Goal: Find specific page/section: Find specific page/section

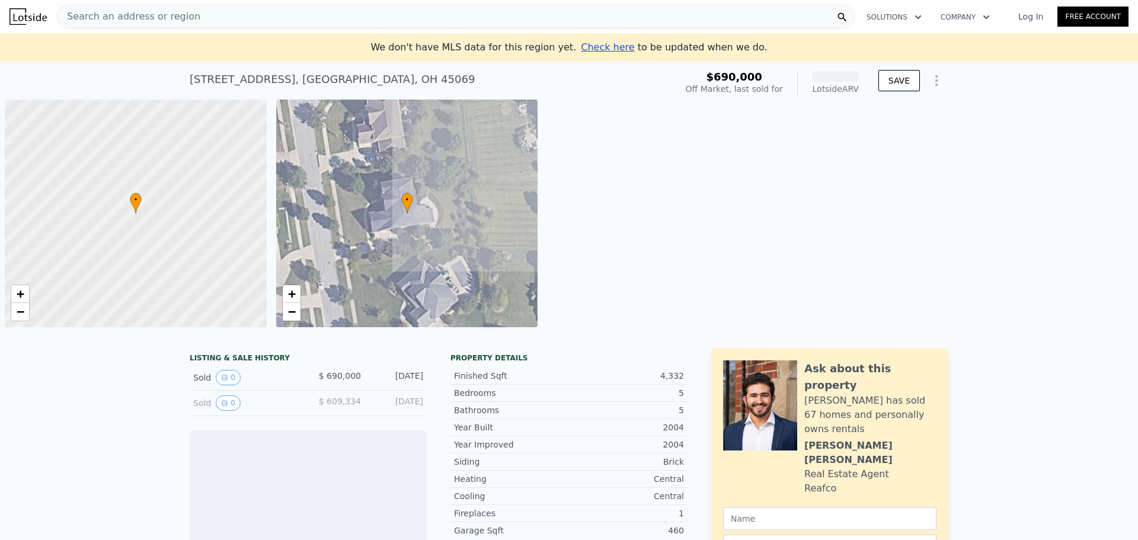
scroll to position [0, 5]
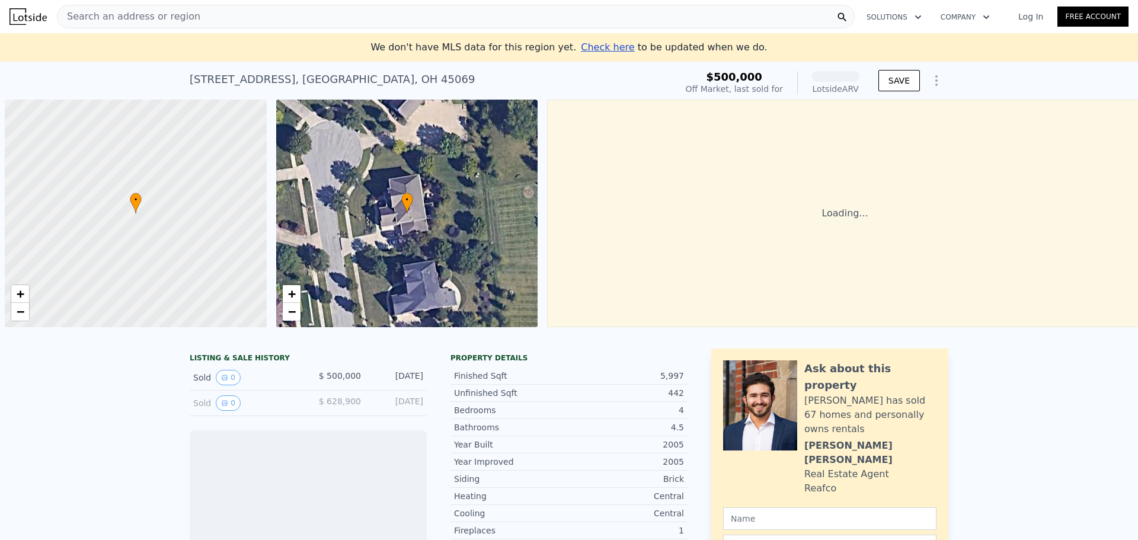
scroll to position [0, 5]
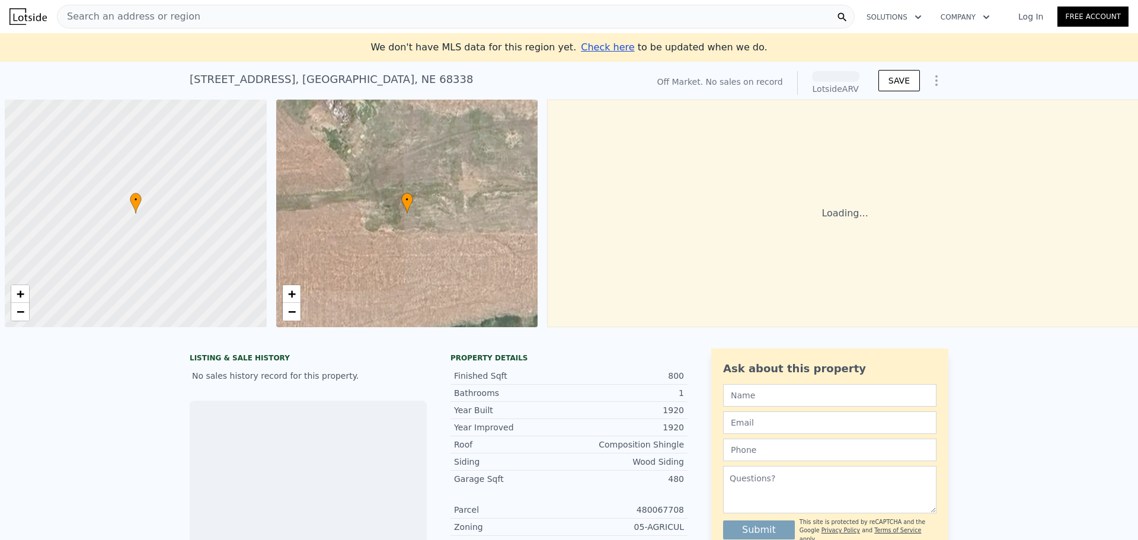
scroll to position [0, 5]
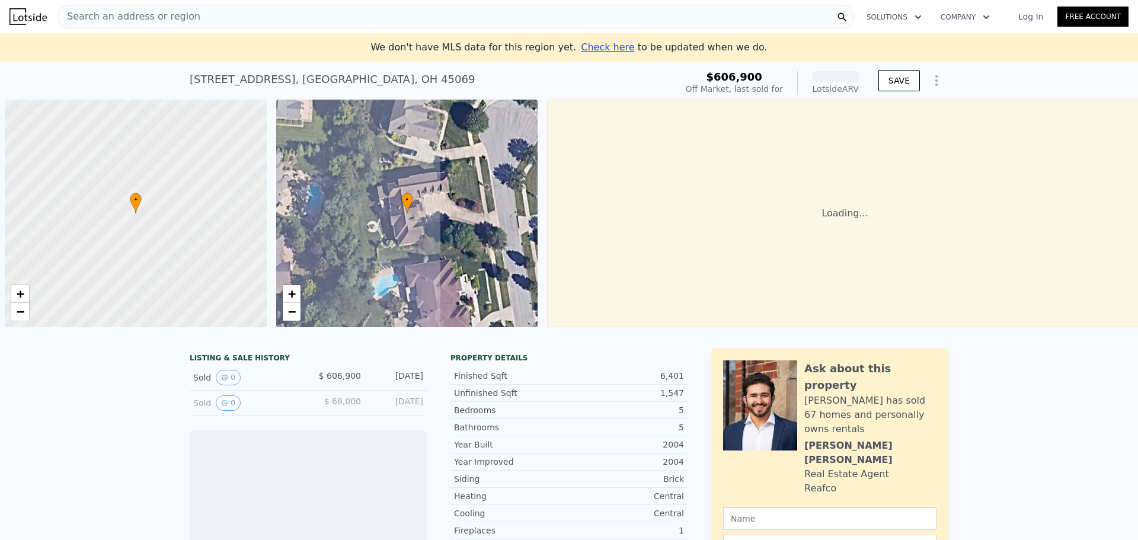
scroll to position [0, 5]
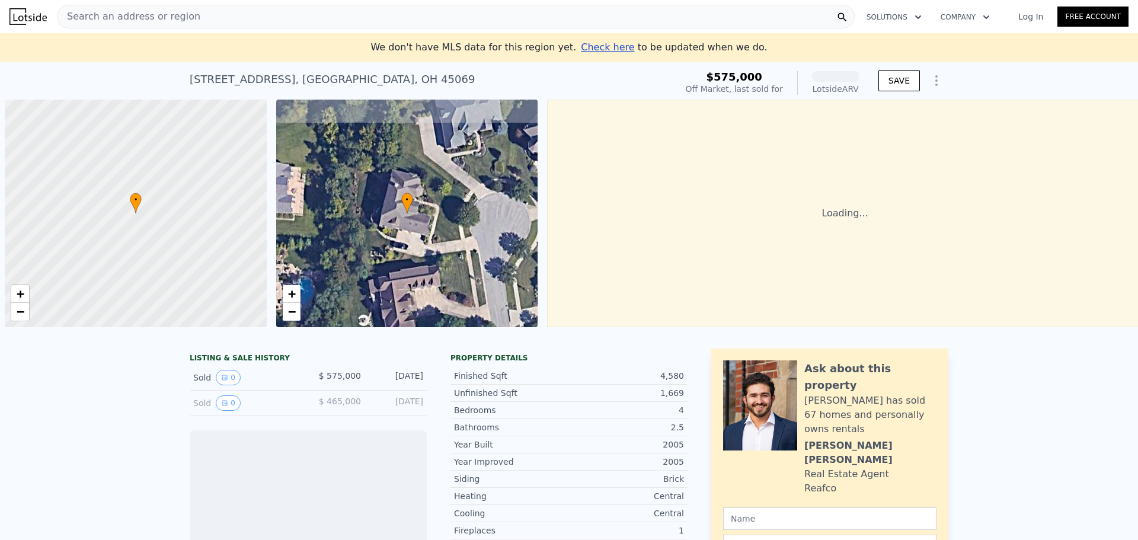
scroll to position [0, 5]
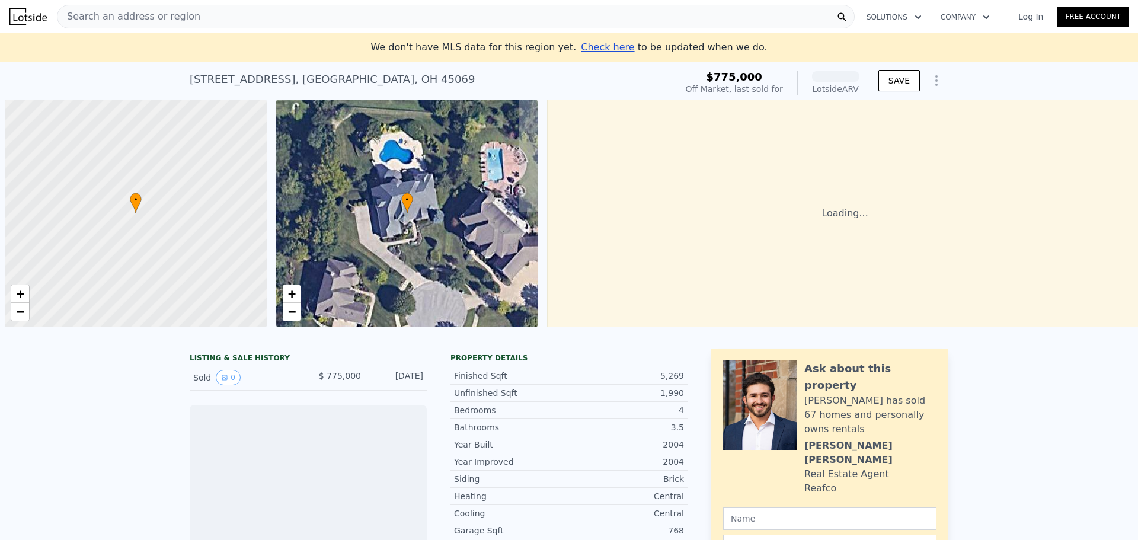
scroll to position [0, 5]
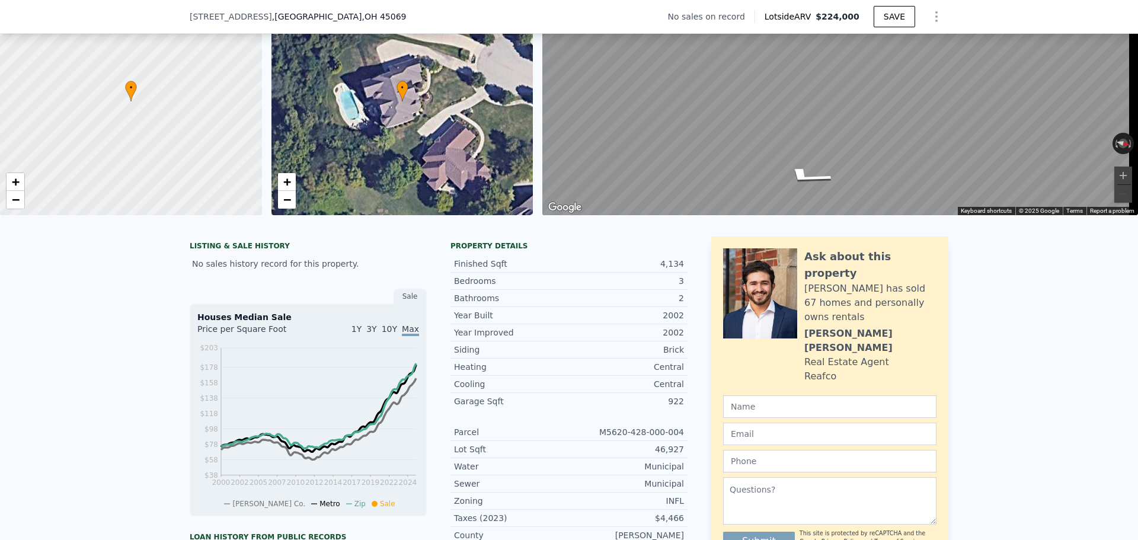
scroll to position [4, 0]
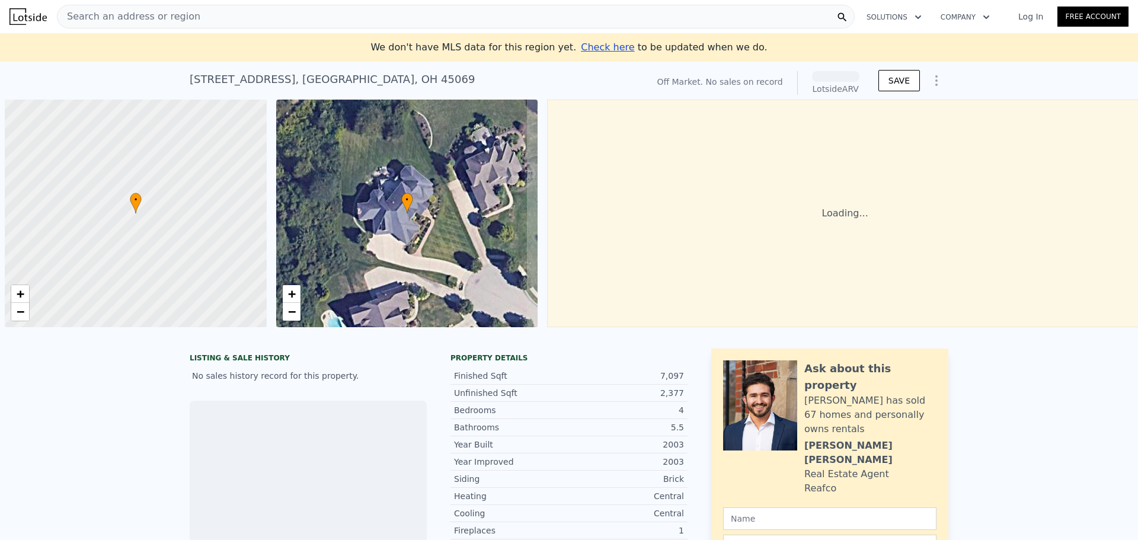
scroll to position [0, 5]
